Goal: Navigation & Orientation: Understand site structure

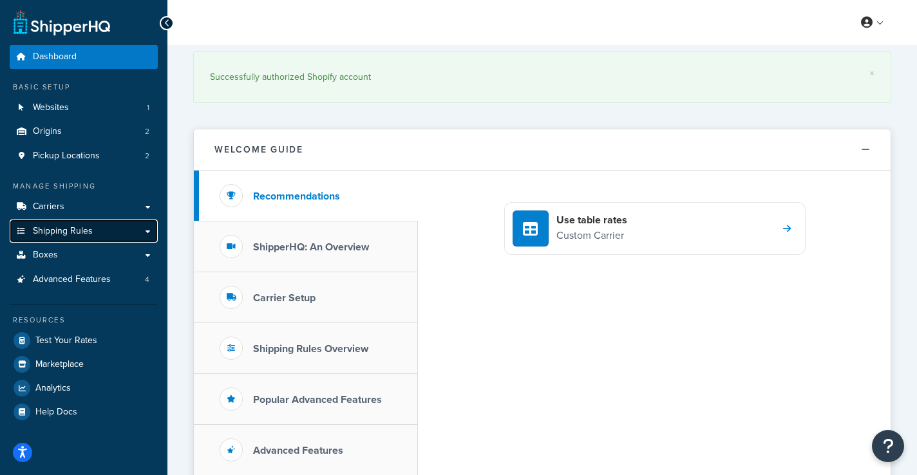
click at [141, 227] on link "Shipping Rules" at bounding box center [84, 232] width 148 height 24
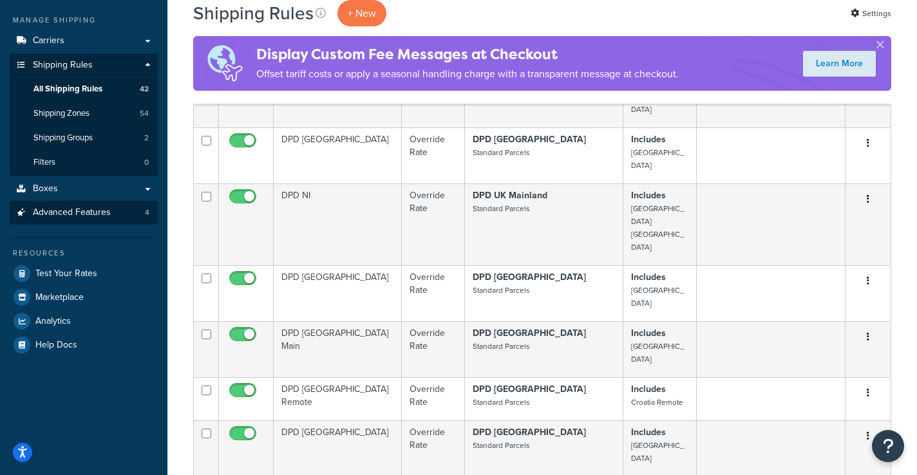
scroll to position [165, 0]
click at [100, 215] on span "Advanced Features" at bounding box center [72, 213] width 78 height 11
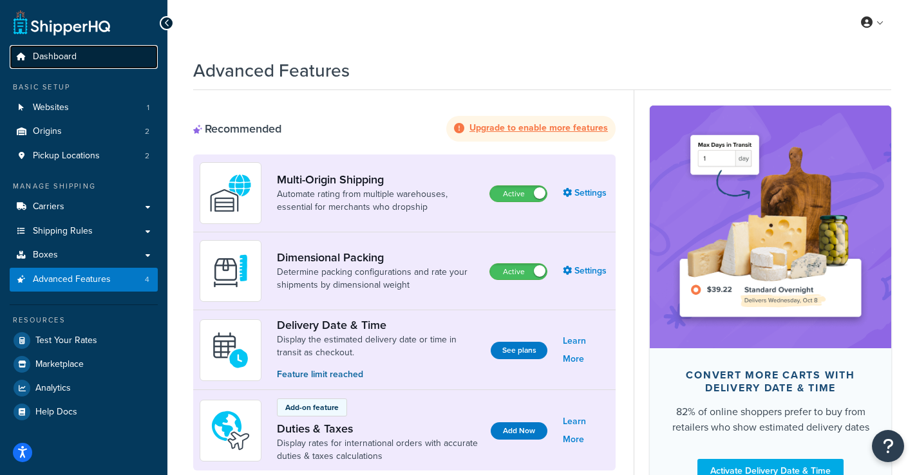
click at [61, 65] on link "Dashboard" at bounding box center [84, 57] width 148 height 24
